Goal: Information Seeking & Learning: Learn about a topic

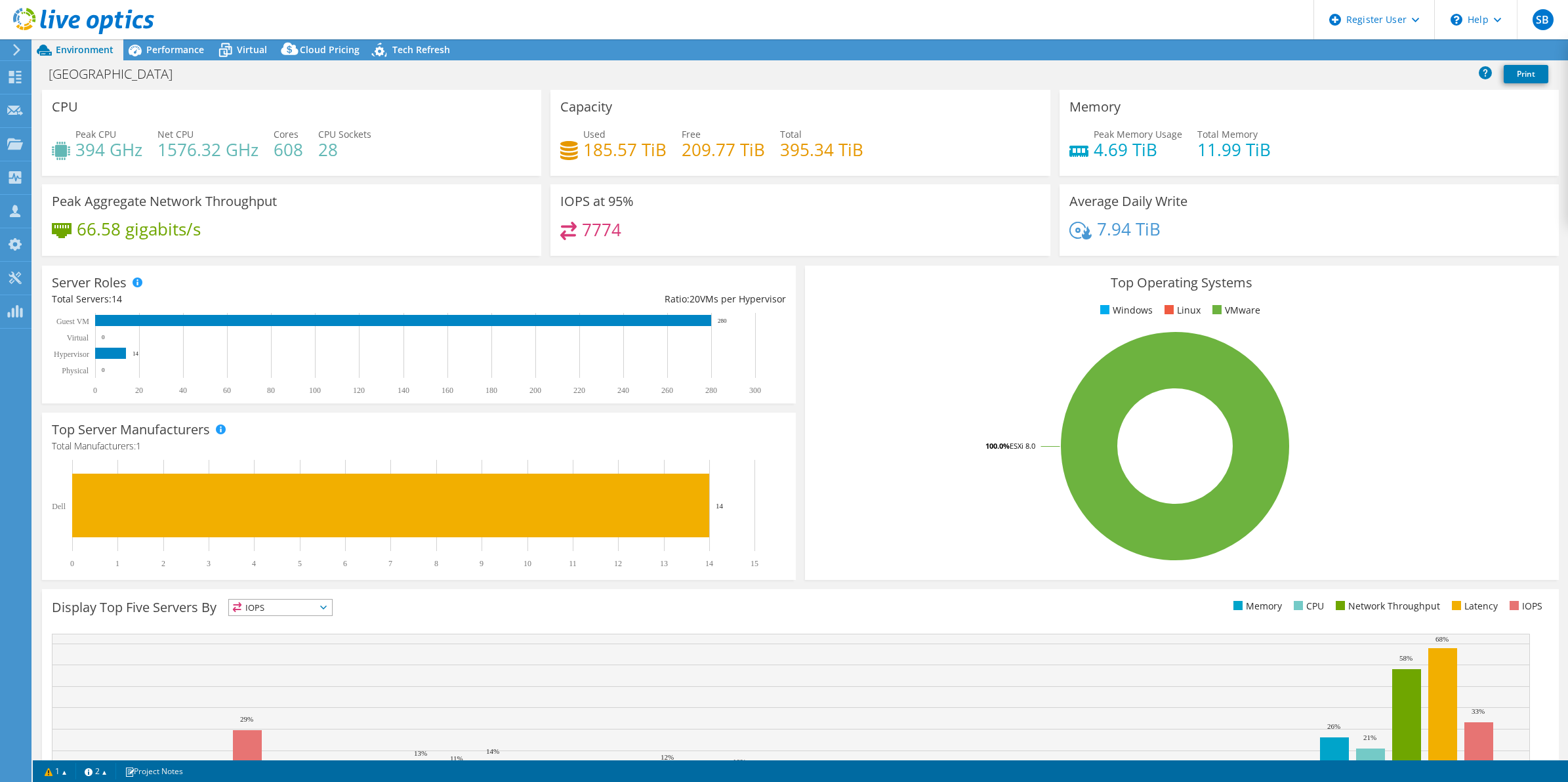
select select "USEast"
click at [178, 54] on span "Performance" at bounding box center [176, 49] width 58 height 12
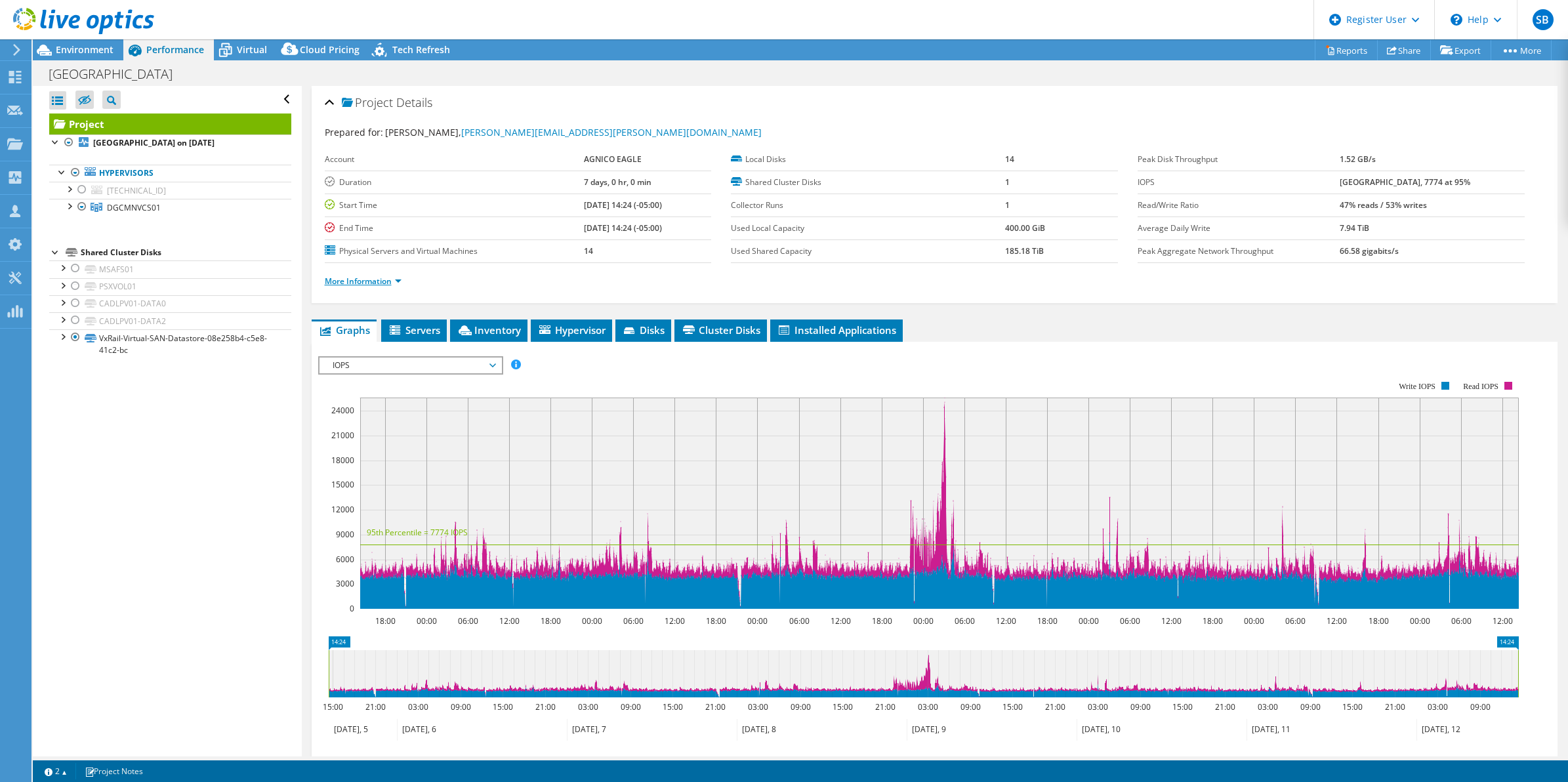
click at [400, 280] on link "More Information" at bounding box center [363, 282] width 77 height 11
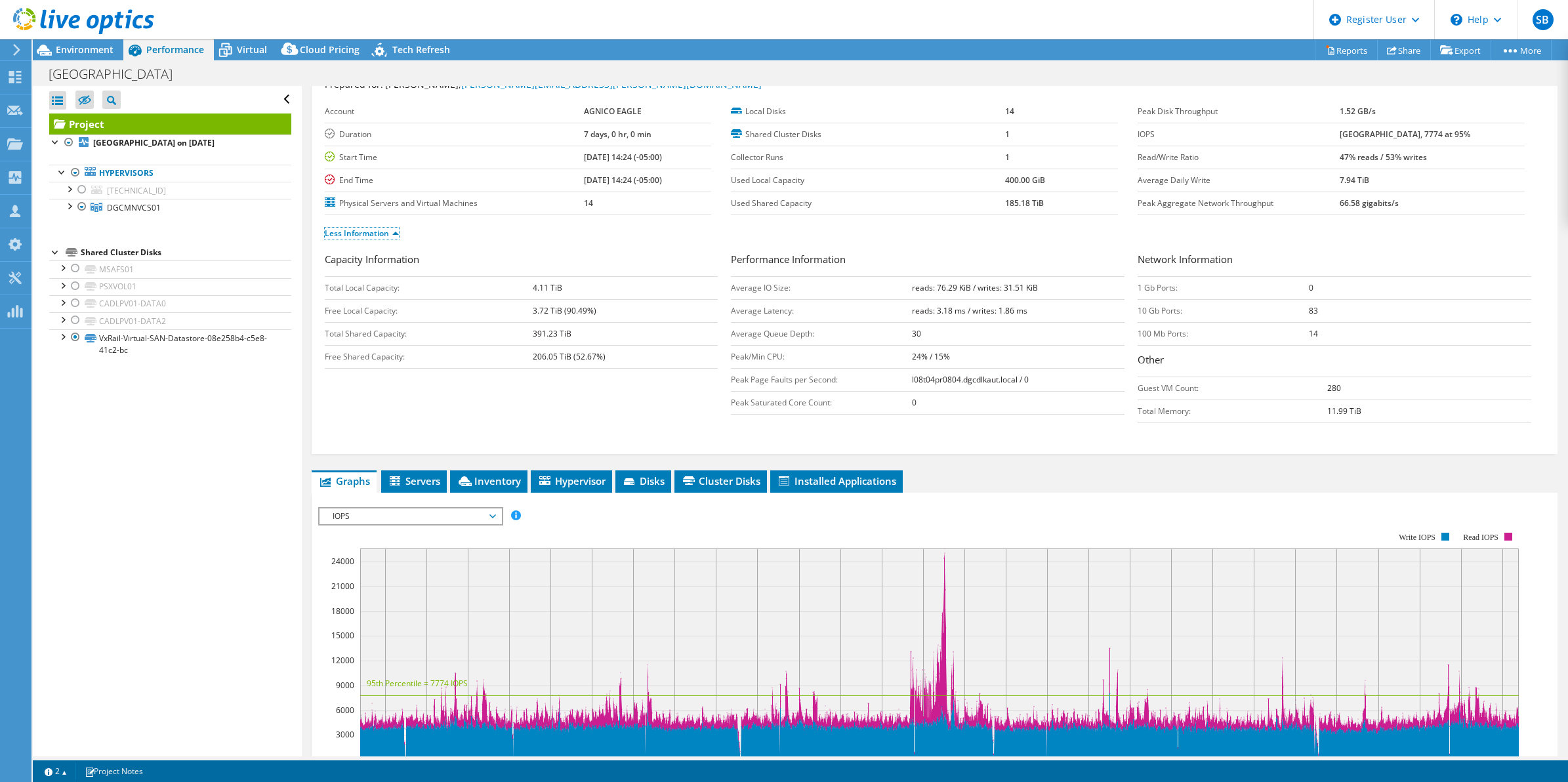
scroll to position [53, 0]
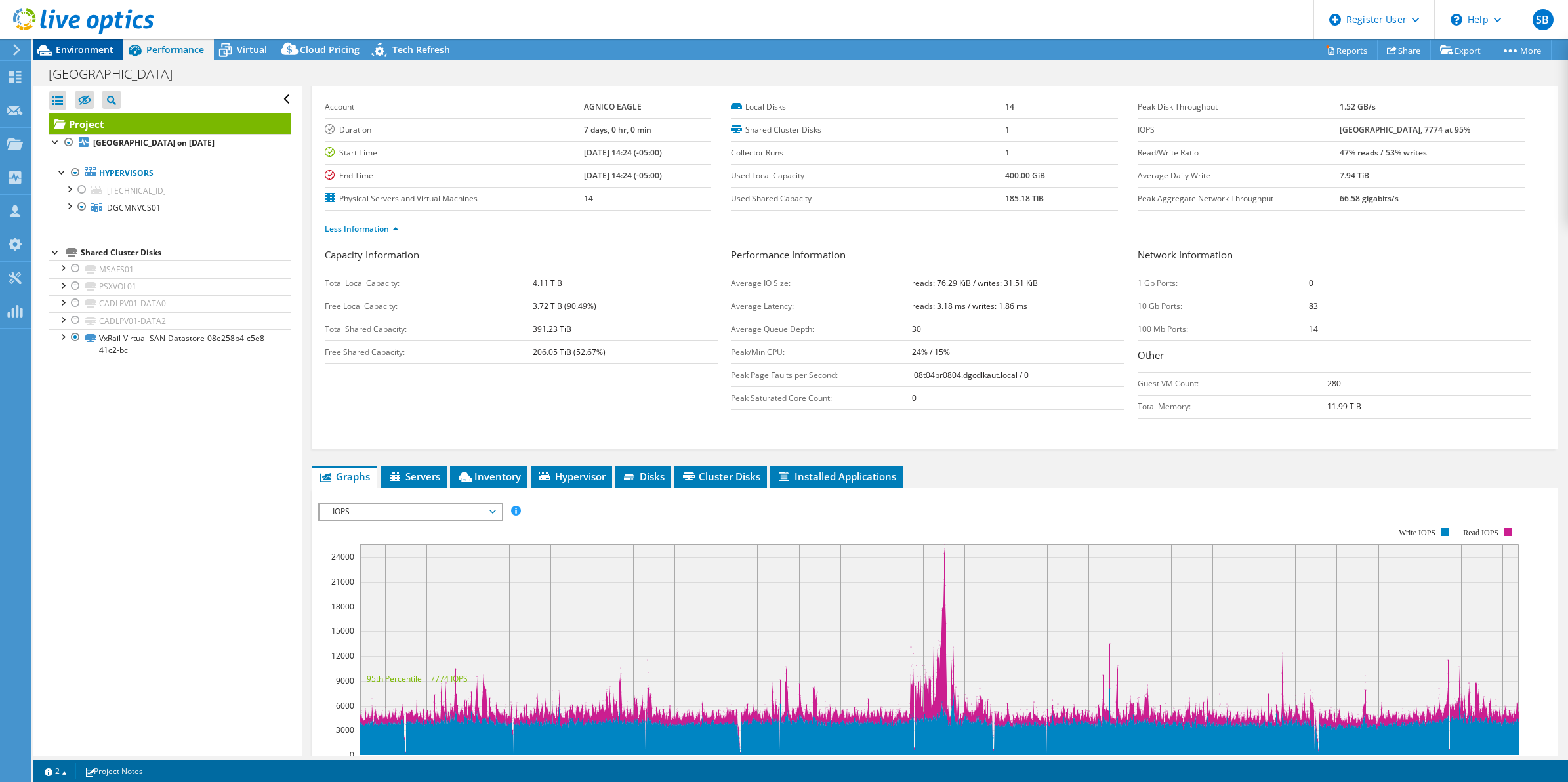
click at [106, 54] on span "Environment" at bounding box center [85, 49] width 58 height 12
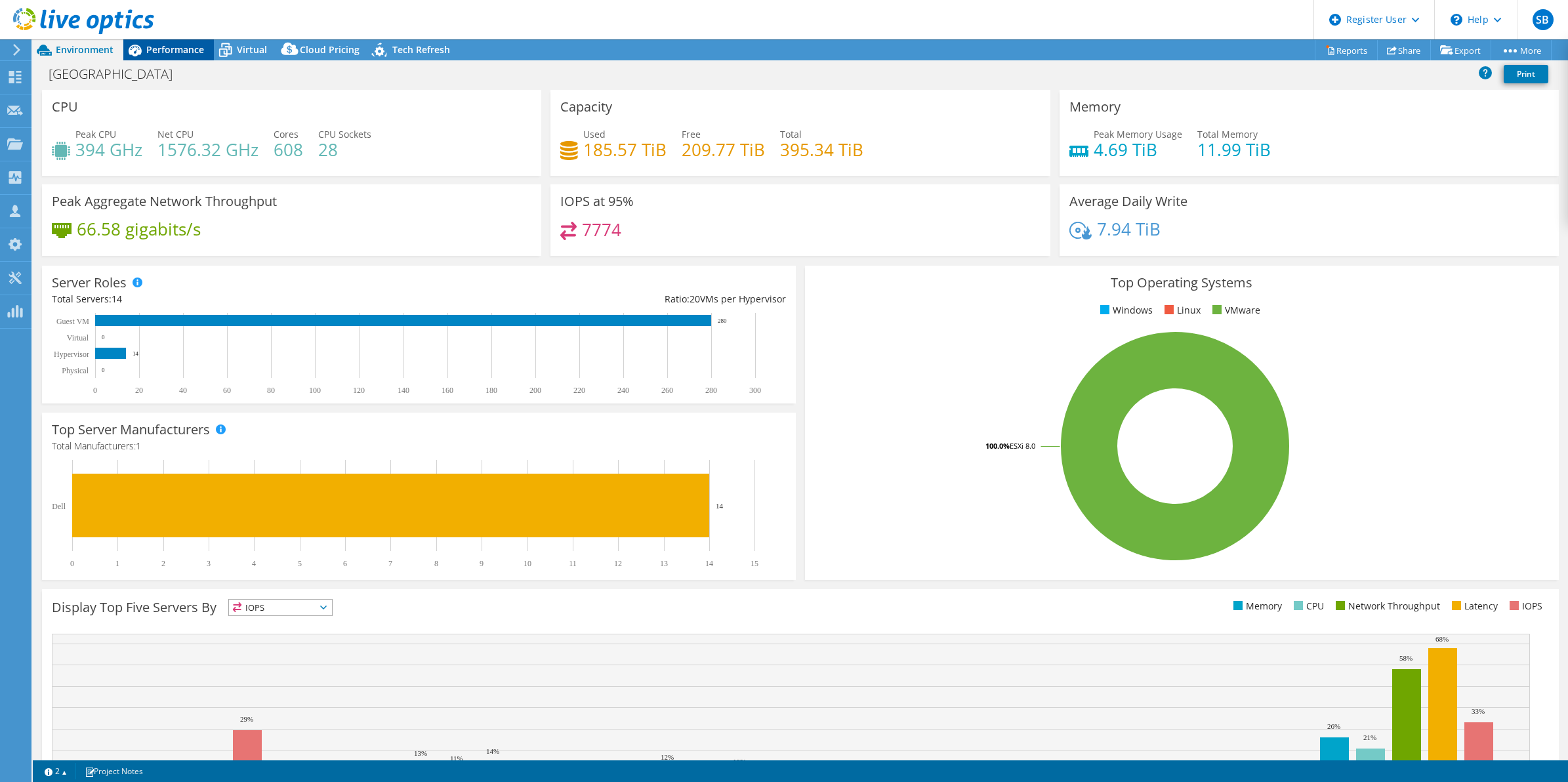
click at [176, 42] on div "Performance" at bounding box center [168, 50] width 90 height 21
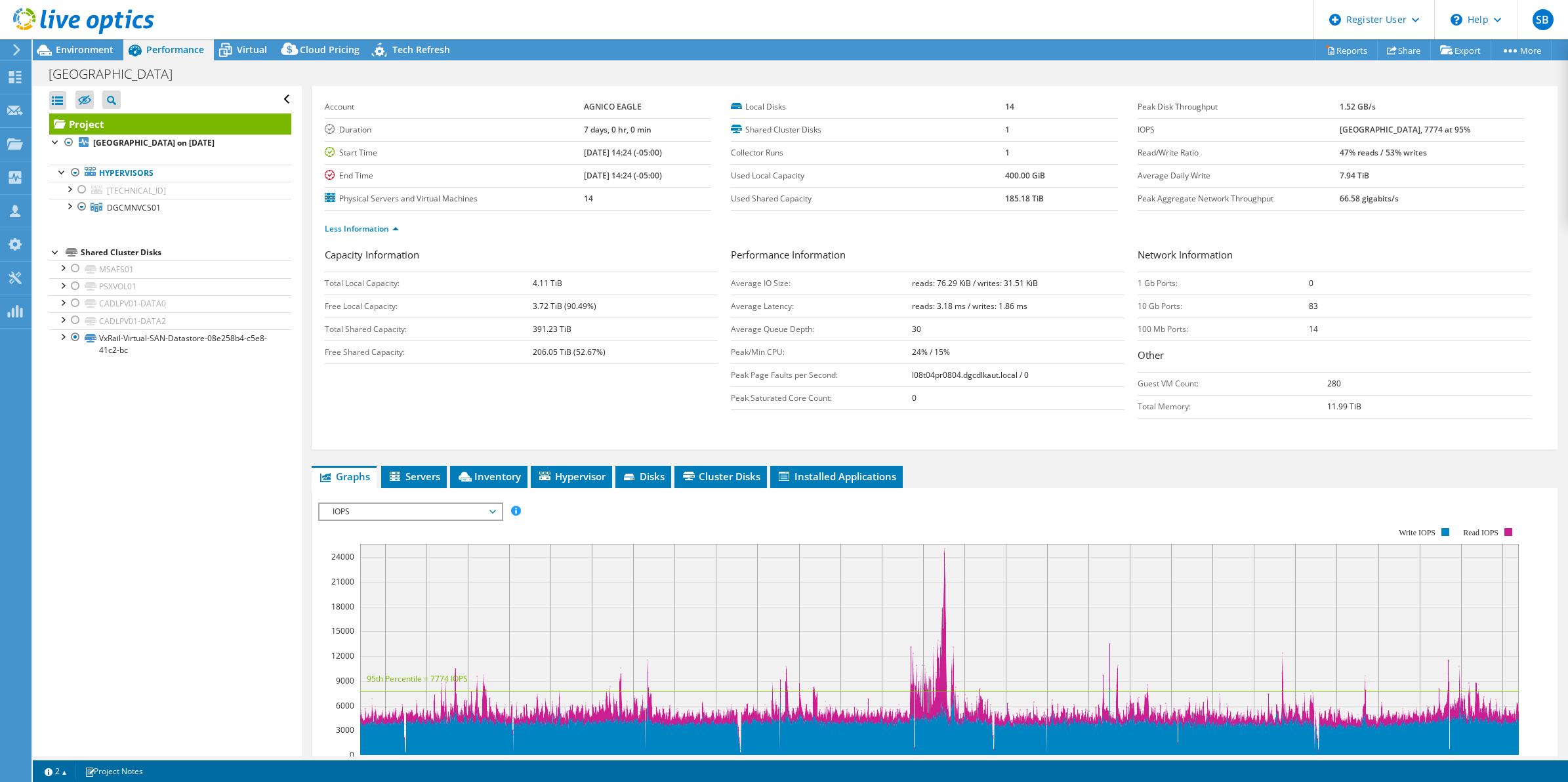
click at [1484, 81] on div "[GEOGRAPHIC_DATA] Print" at bounding box center [800, 74] width 1535 height 24
click at [90, 53] on span "Environment" at bounding box center [85, 49] width 58 height 12
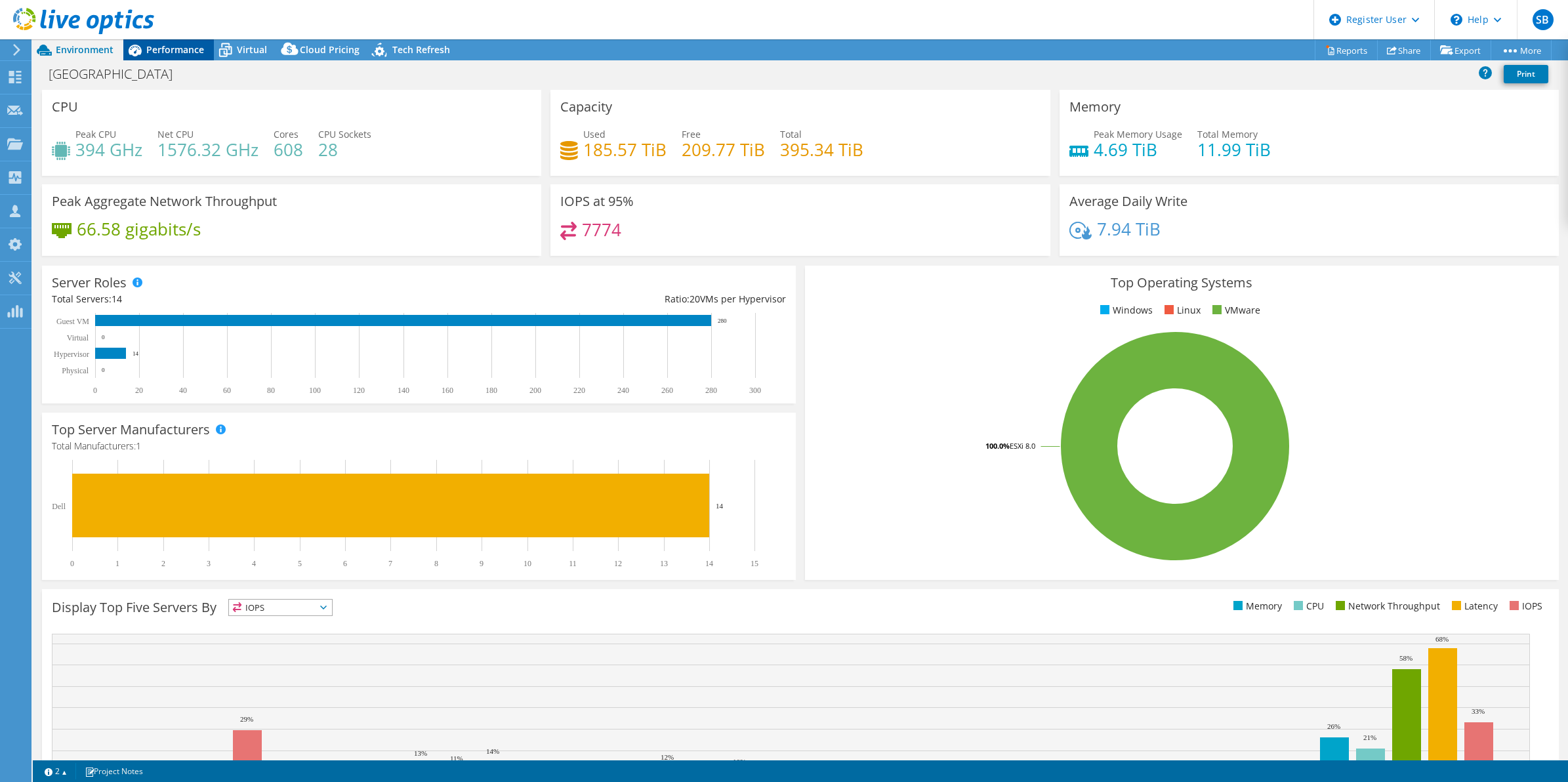
click at [178, 46] on span "Performance" at bounding box center [176, 49] width 58 height 12
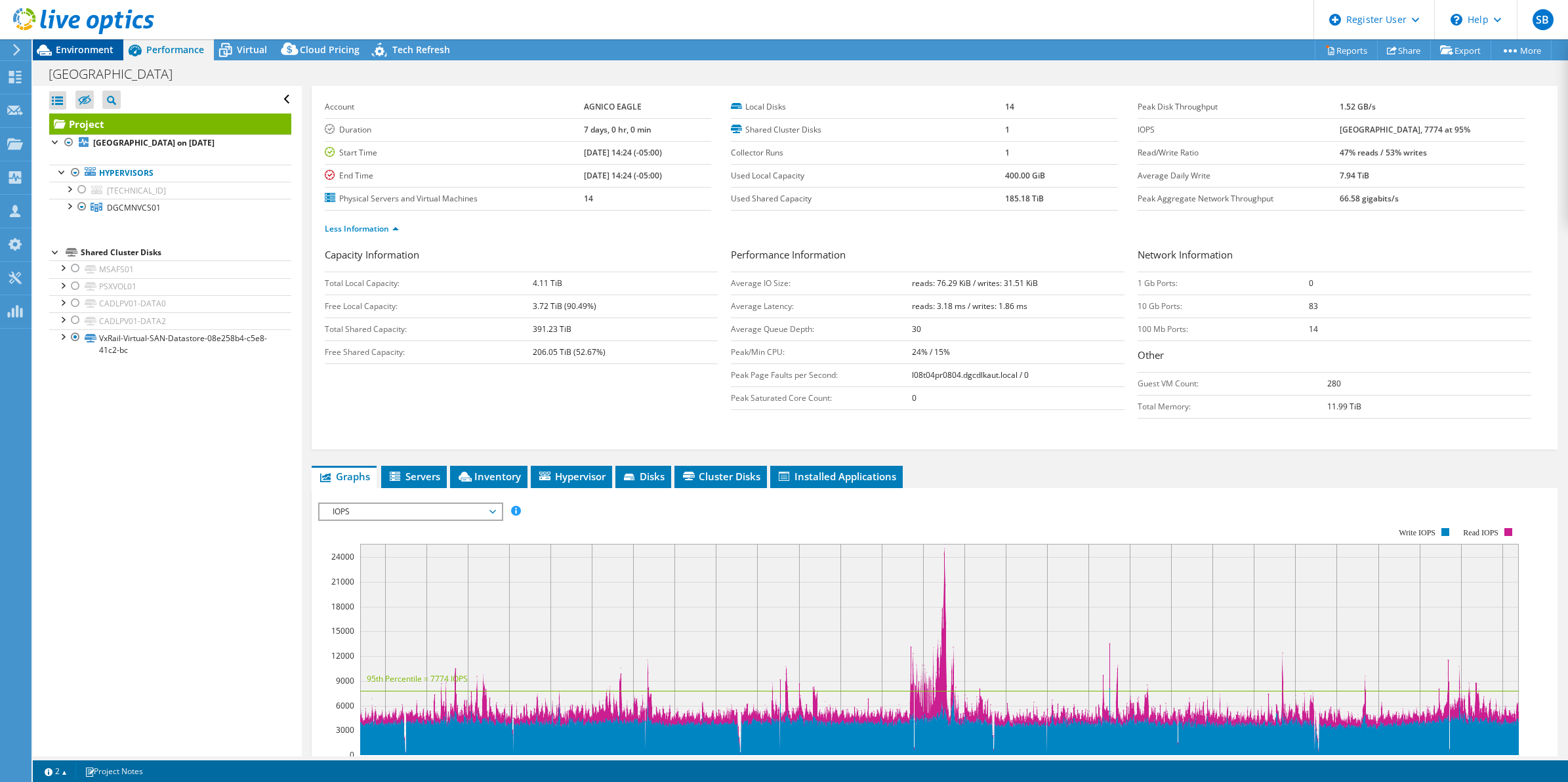
click at [101, 53] on span "Environment" at bounding box center [85, 49] width 58 height 12
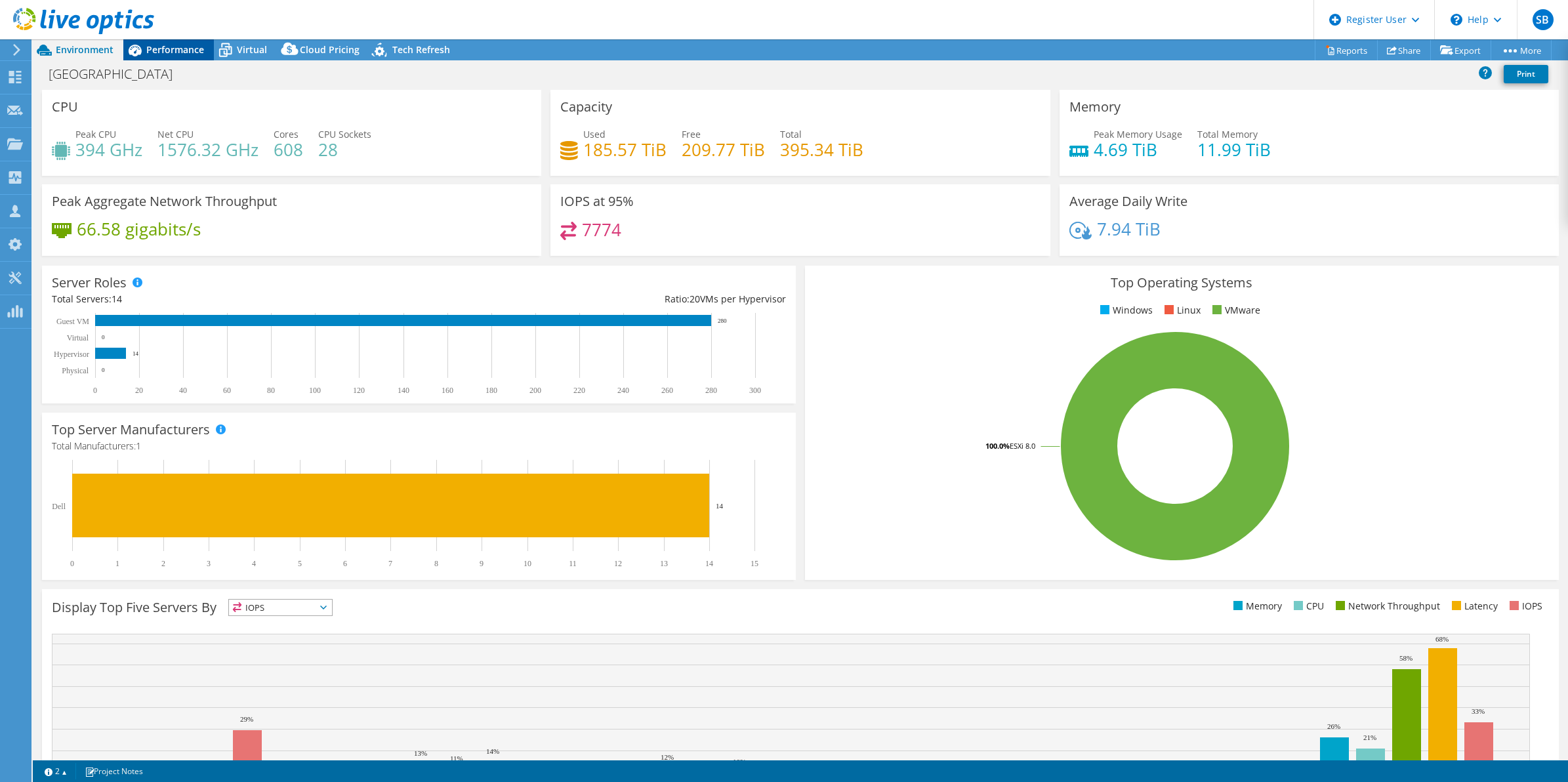
click at [156, 47] on span "Performance" at bounding box center [176, 49] width 58 height 12
